Goal: Book appointment/travel/reservation

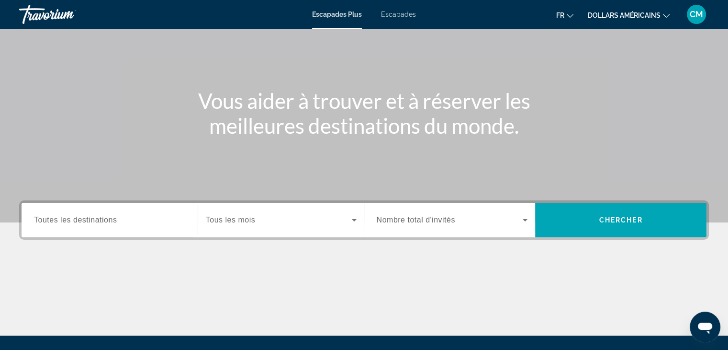
scroll to position [168, 0]
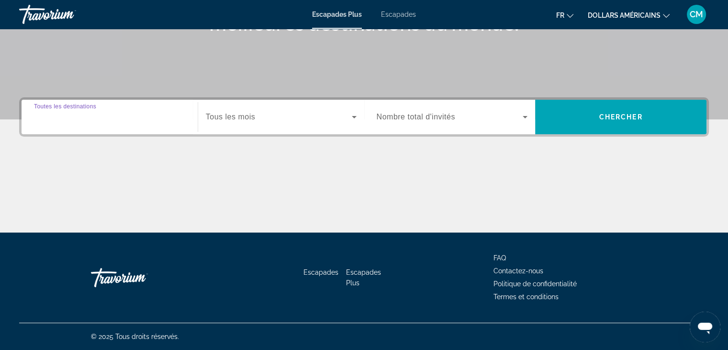
click at [57, 112] on input "Destination Toutes les destinations" at bounding box center [109, 117] width 151 height 11
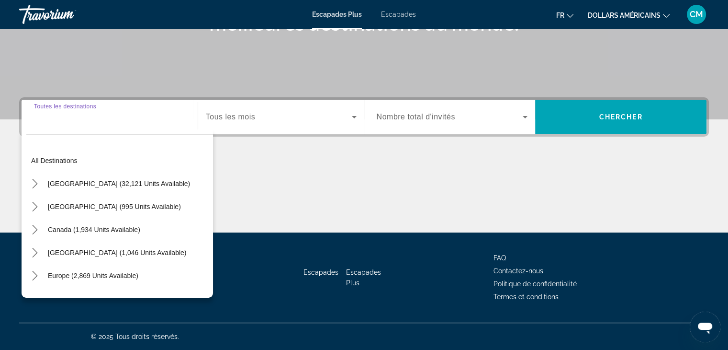
click at [59, 112] on input "Destination Toutes les destinations" at bounding box center [109, 117] width 151 height 11
click at [112, 276] on span "Europe (2,869 units available)" at bounding box center [93, 276] width 91 height 8
type input "**********"
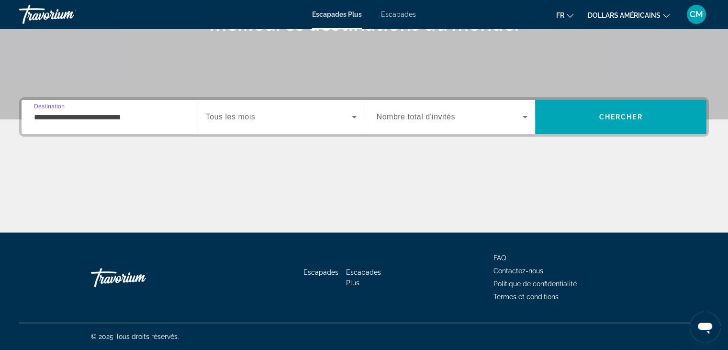
click at [244, 123] on div "Widget de recherche" at bounding box center [281, 116] width 151 height 27
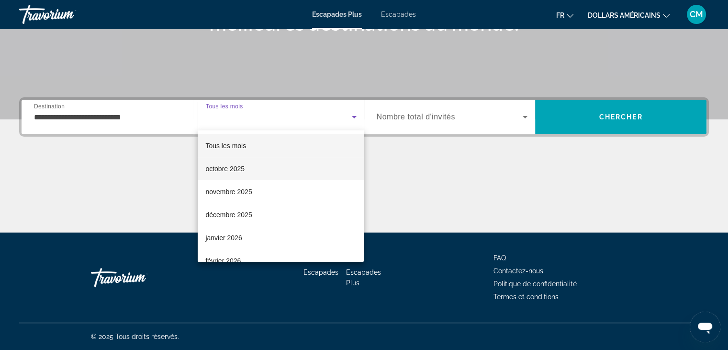
click at [252, 168] on mat-option "octobre 2025" at bounding box center [281, 168] width 166 height 23
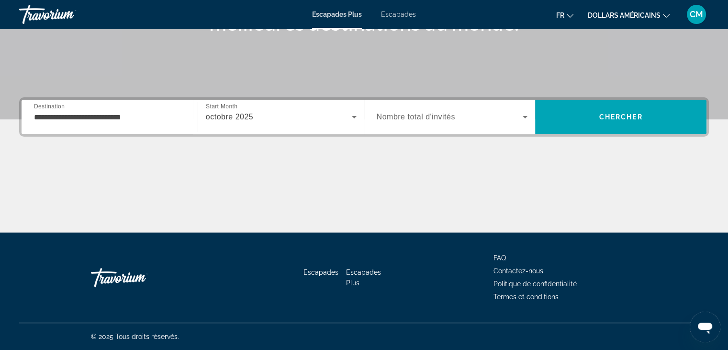
click at [434, 121] on label "Occupancy Nombre total d'invités" at bounding box center [416, 117] width 79 height 9
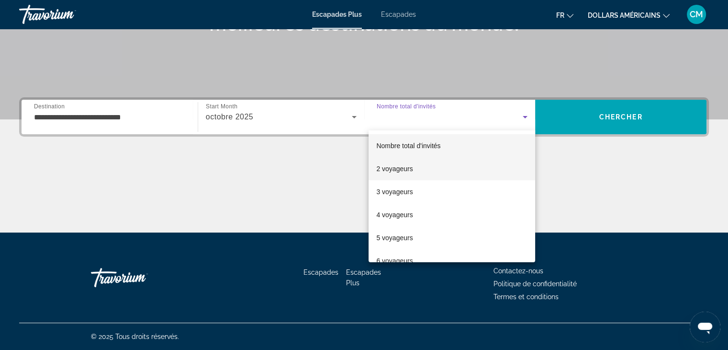
click at [424, 172] on mat-option "2 voyageurs" at bounding box center [452, 168] width 167 height 23
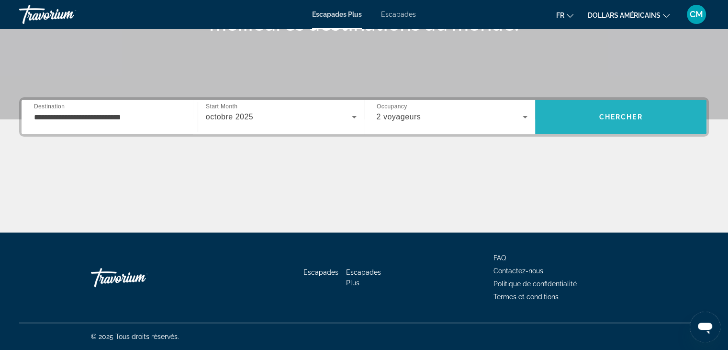
click at [619, 120] on span "Chercher" at bounding box center [622, 117] width 44 height 8
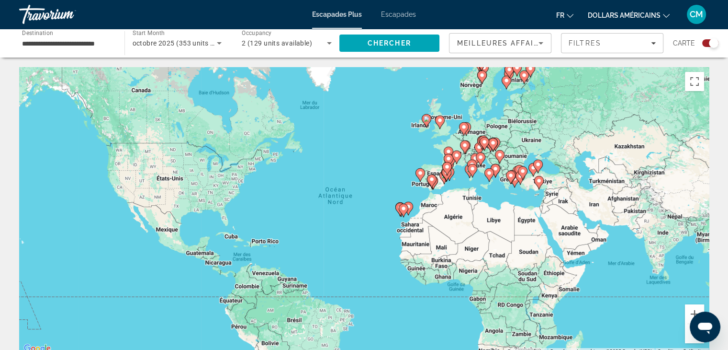
click at [404, 11] on font "Escapades" at bounding box center [398, 15] width 35 height 8
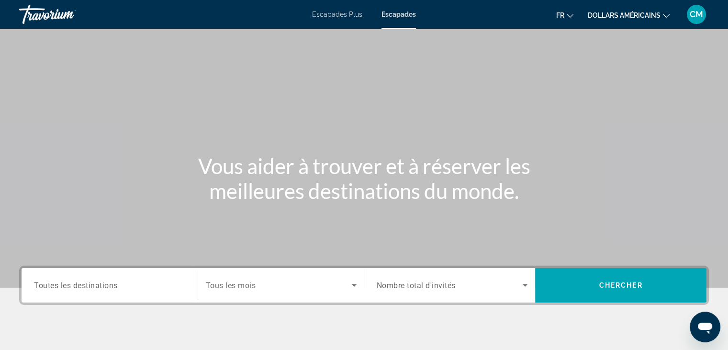
click at [103, 287] on span "Toutes les destinations" at bounding box center [76, 284] width 84 height 9
click at [103, 287] on input "Destination Toutes les destinations" at bounding box center [109, 285] width 151 height 11
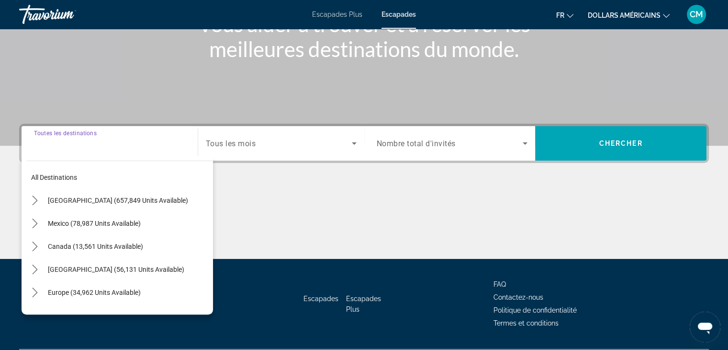
scroll to position [168, 0]
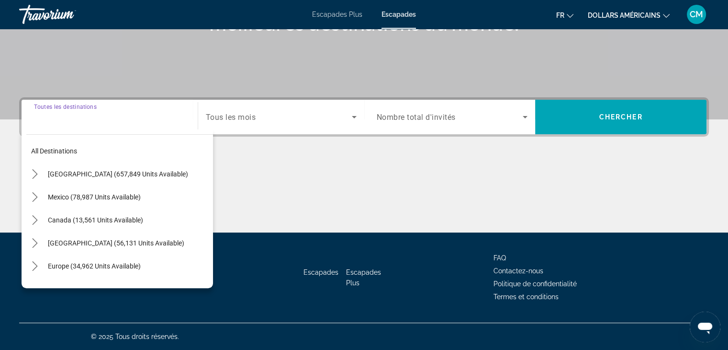
click at [139, 118] on input "Destination Toutes les destinations" at bounding box center [109, 117] width 151 height 11
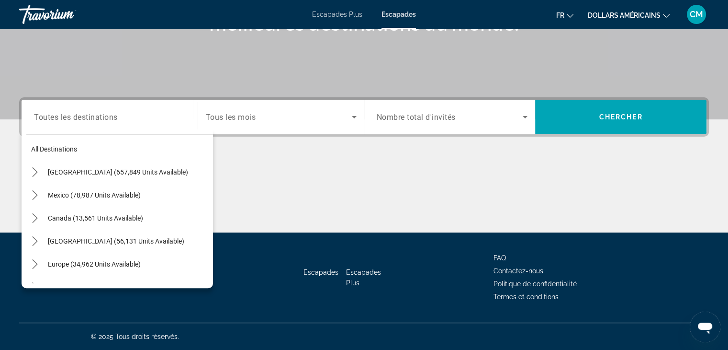
scroll to position [0, 0]
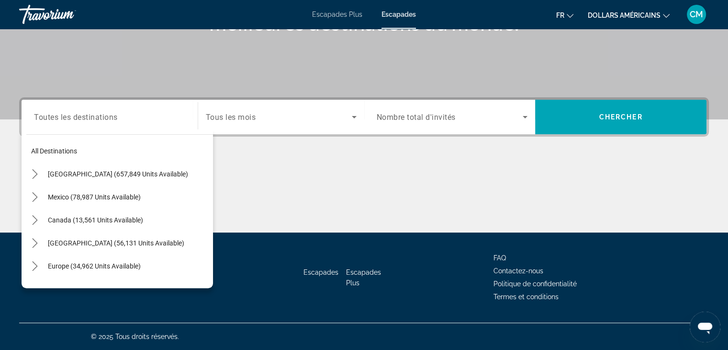
click at [148, 119] on input "Destination Toutes les destinations" at bounding box center [109, 117] width 151 height 11
click at [187, 117] on div "Destination Toutes les destinations" at bounding box center [109, 116] width 167 height 27
